Goal: Find contact information: Find contact information

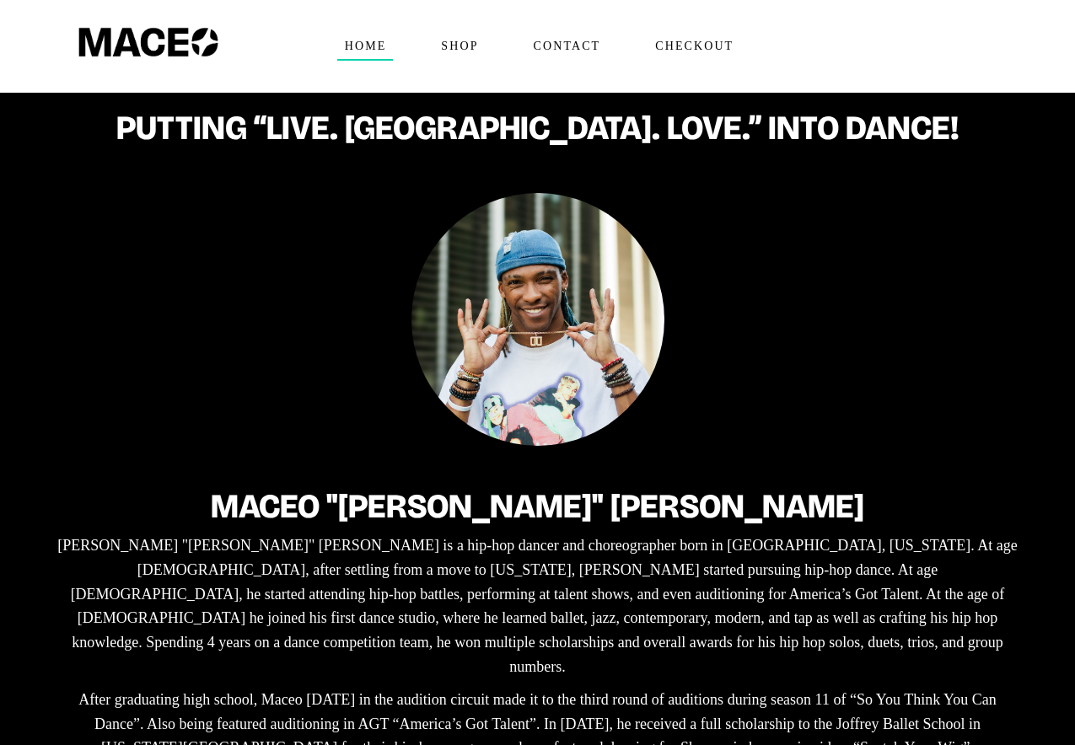
click at [808, 455] on div "Maceo "[PERSON_NAME]" [PERSON_NAME] "[PERSON_NAME]" [PERSON_NAME] is a hip-hop …" at bounding box center [537, 619] width 1041 height 852
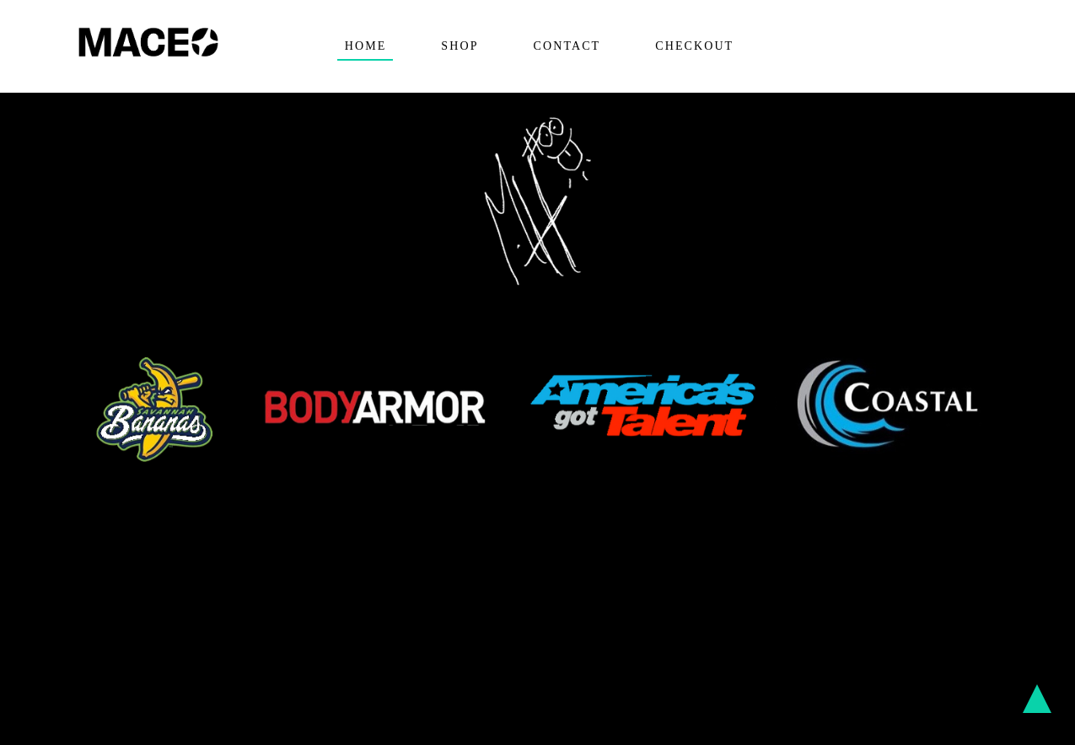
scroll to position [801, 0]
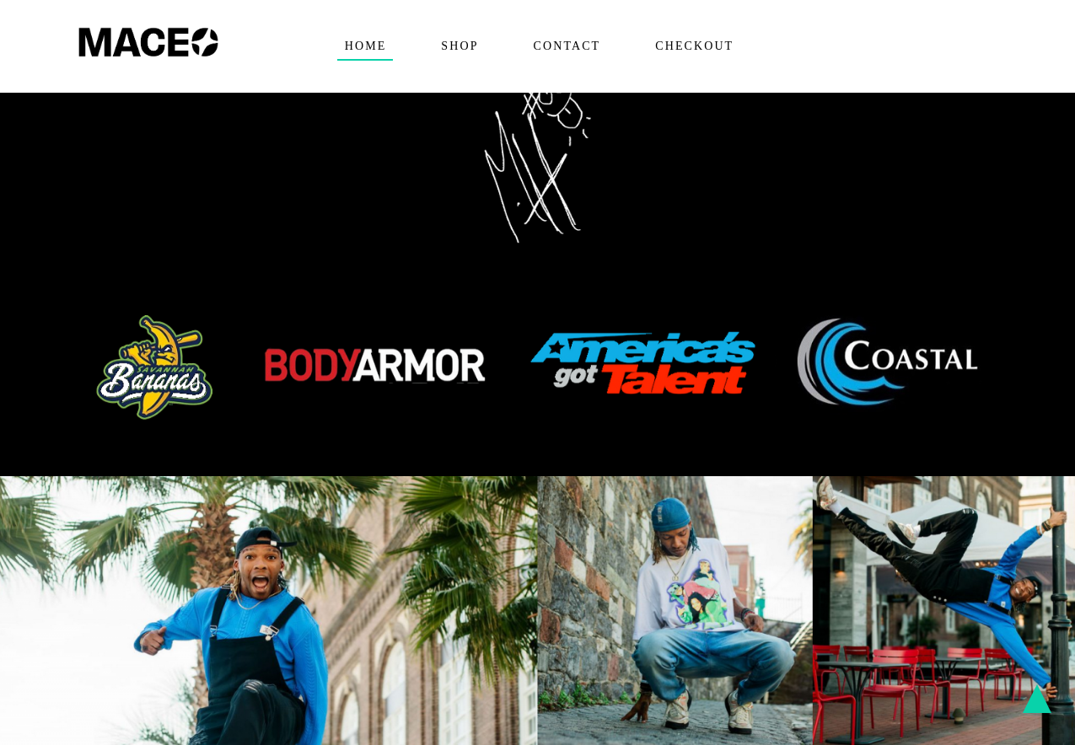
click at [891, 311] on img at bounding box center [538, 368] width 928 height 115
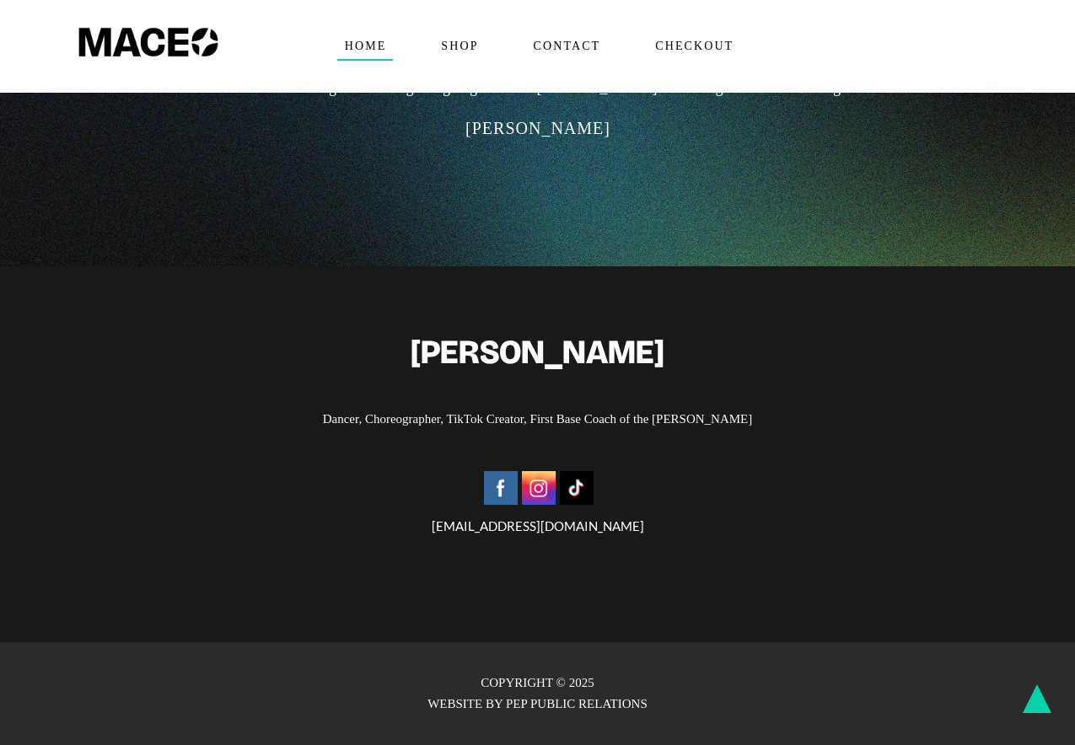
scroll to position [3722, 0]
click at [537, 471] on img at bounding box center [539, 488] width 34 height 34
drag, startPoint x: 656, startPoint y: 481, endPoint x: 395, endPoint y: 482, distance: 261.4
click at [395, 482] on div "[EMAIL_ADDRESS][DOMAIN_NAME]" at bounding box center [538, 502] width 1008 height 69
copy div "[EMAIL_ADDRESS][DOMAIN_NAME]"
